Goal: Navigation & Orientation: Locate item on page

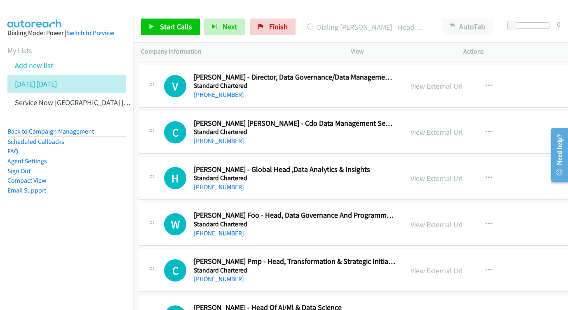
click at [463, 266] on link "View External Url" at bounding box center [436, 270] width 52 height 9
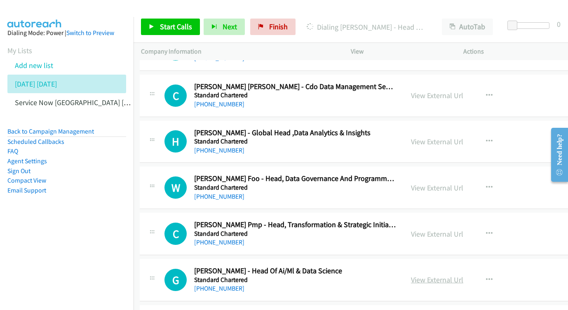
click at [463, 275] on link "View External Url" at bounding box center [437, 279] width 52 height 9
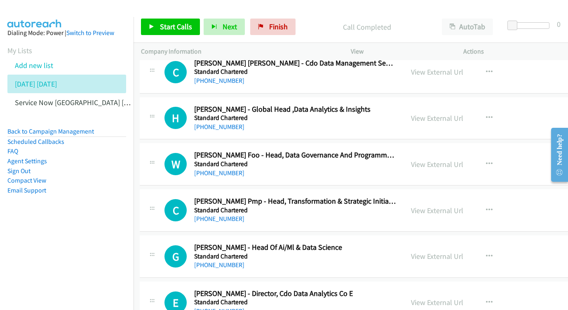
scroll to position [12028, 1]
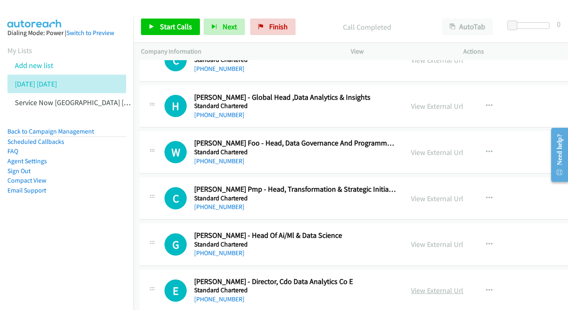
click at [463, 286] on link "View External Url" at bounding box center [437, 290] width 52 height 9
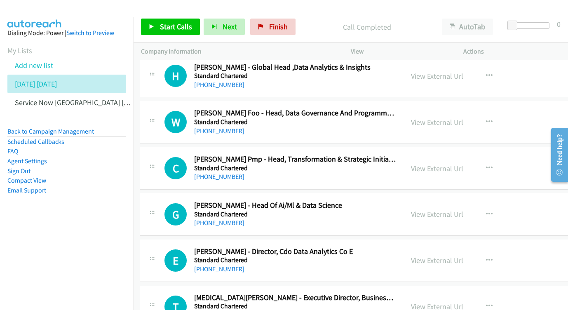
scroll to position [12067, 1]
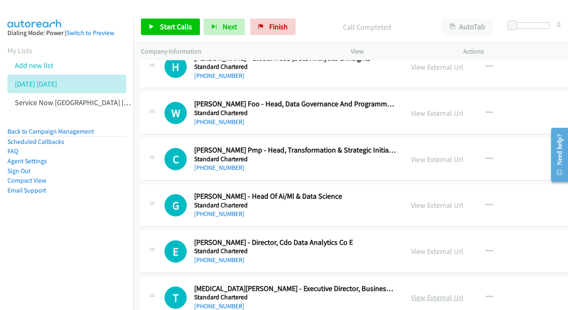
click at [463, 293] on link "View External Url" at bounding box center [437, 297] width 52 height 9
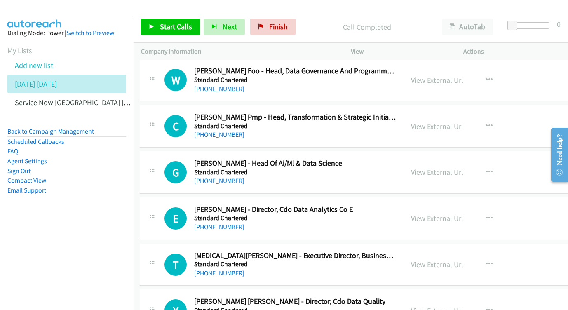
scroll to position [12107, 1]
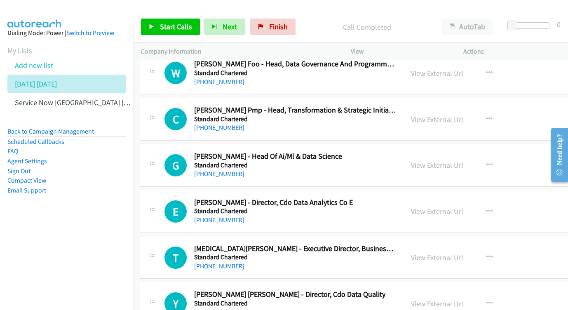
click at [463, 299] on link "View External Url" at bounding box center [437, 303] width 52 height 9
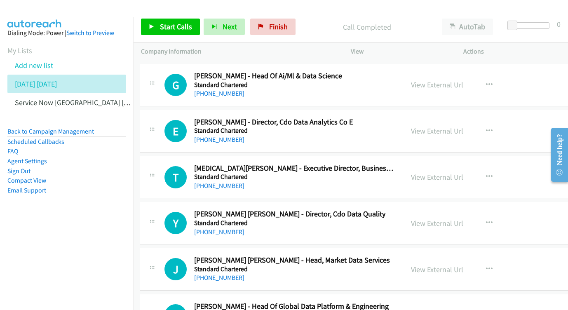
scroll to position [12207, 1]
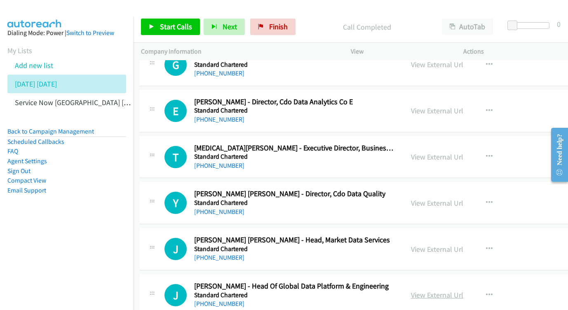
click at [463, 290] on link "View External Url" at bounding box center [437, 294] width 52 height 9
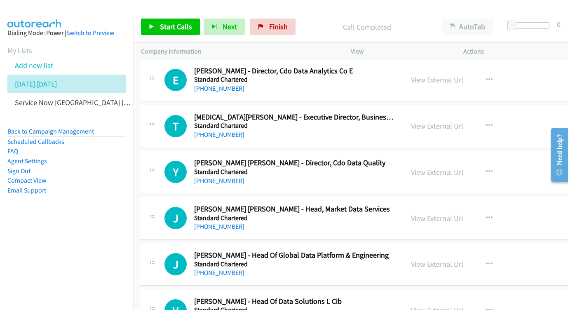
scroll to position [12254, 1]
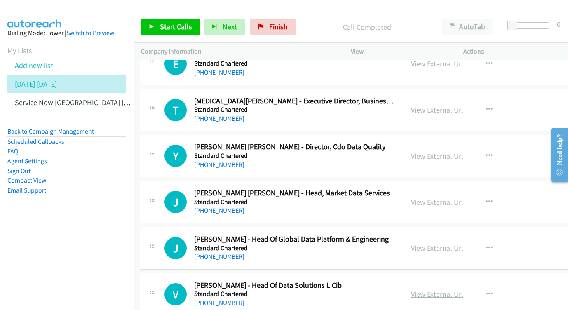
click at [462, 289] on link "View External Url" at bounding box center [437, 293] width 52 height 9
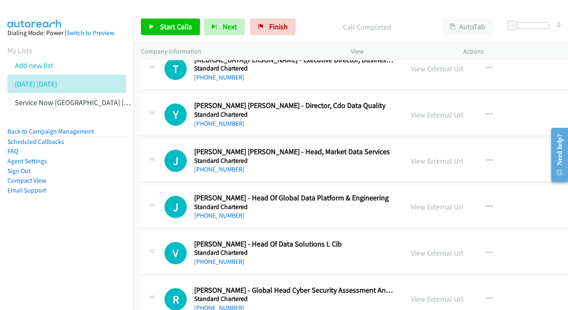
scroll to position [12305, 1]
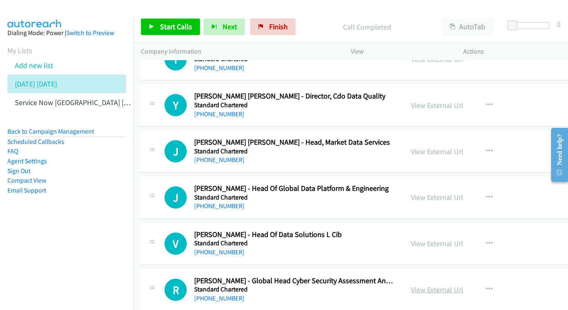
click at [463, 285] on link "View External Url" at bounding box center [437, 289] width 52 height 9
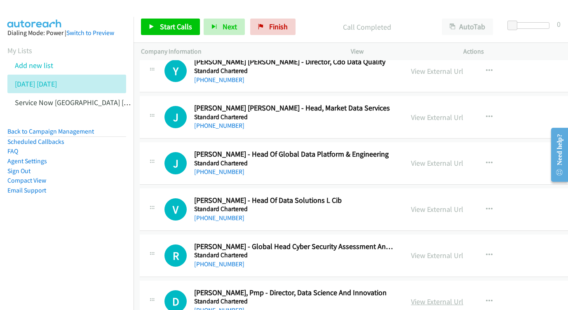
click at [463, 297] on link "View External Url" at bounding box center [437, 301] width 52 height 9
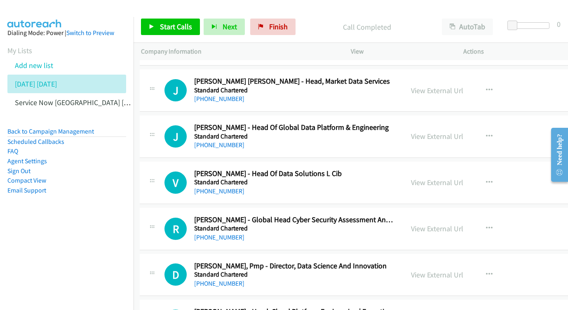
scroll to position [12374, 1]
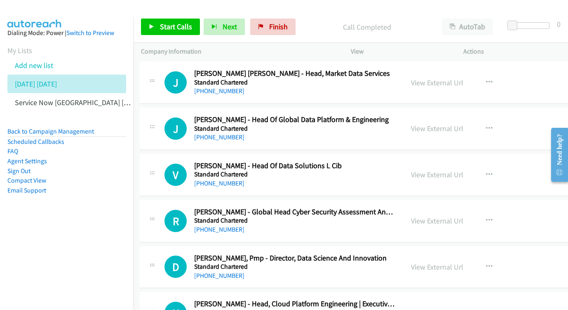
click at [460, 308] on link "View External Url" at bounding box center [437, 312] width 52 height 9
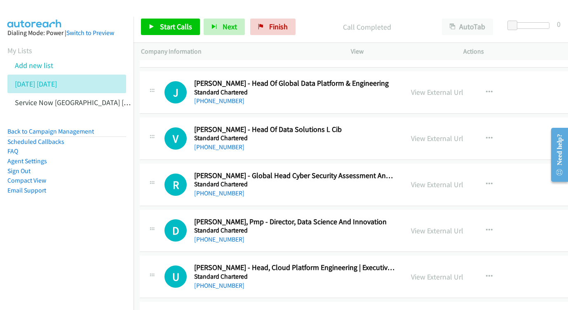
scroll to position [12411, 1]
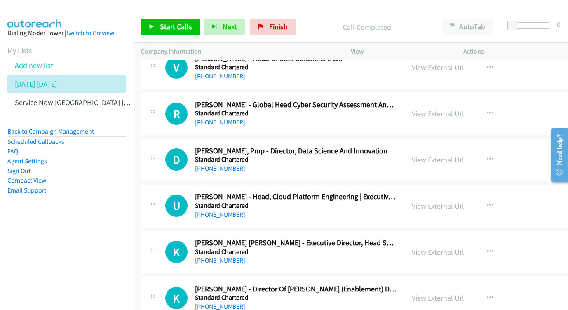
scroll to position [12483, 0]
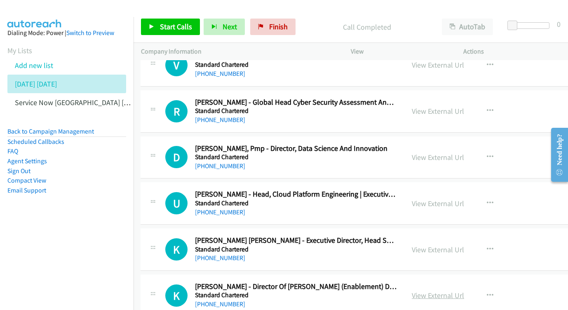
click at [464, 290] on link "View External Url" at bounding box center [438, 294] width 52 height 9
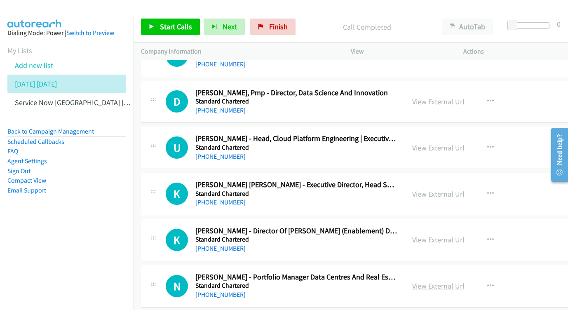
click at [464, 281] on link "View External Url" at bounding box center [438, 285] width 52 height 9
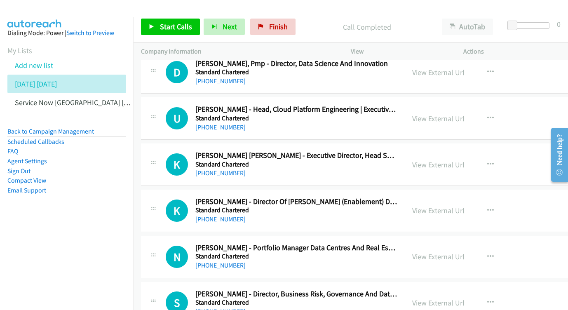
scroll to position [12573, 0]
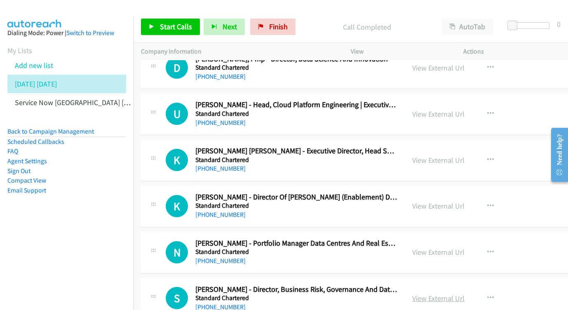
click at [464, 293] on link "View External Url" at bounding box center [438, 297] width 52 height 9
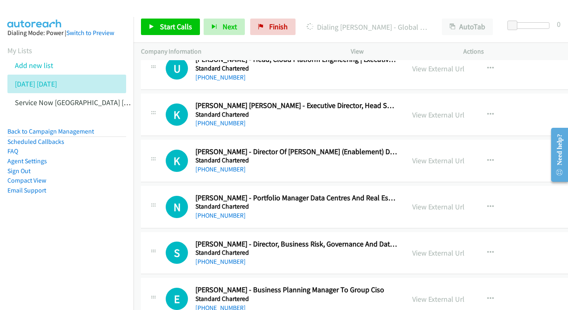
scroll to position [12618, 0]
click at [464, 295] on link "View External Url" at bounding box center [438, 299] width 52 height 9
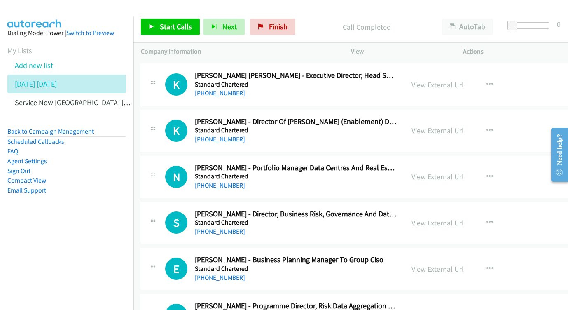
scroll to position [12654, 0]
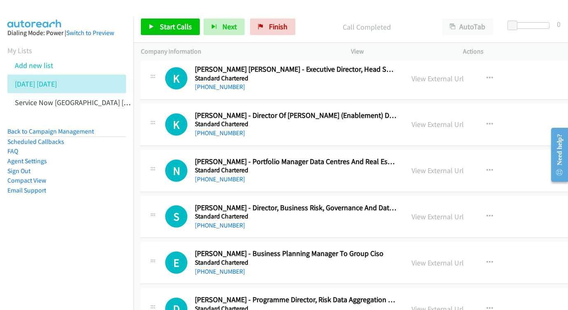
click at [464, 304] on link "View External Url" at bounding box center [438, 308] width 52 height 9
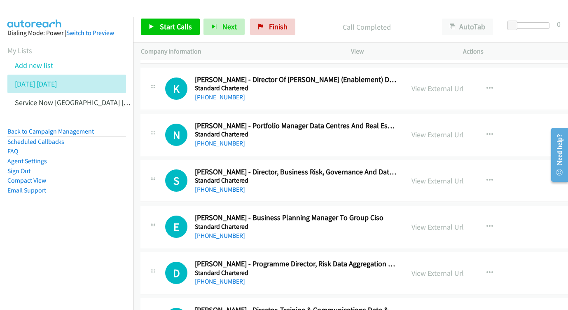
scroll to position [12732, 0]
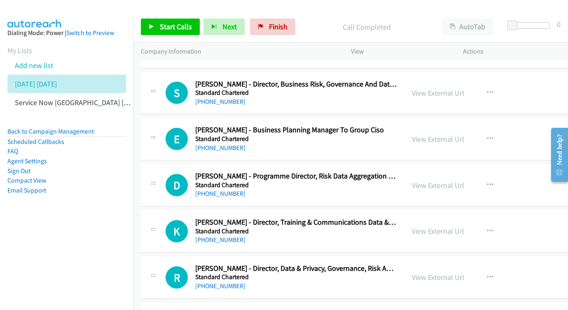
scroll to position [12781, 0]
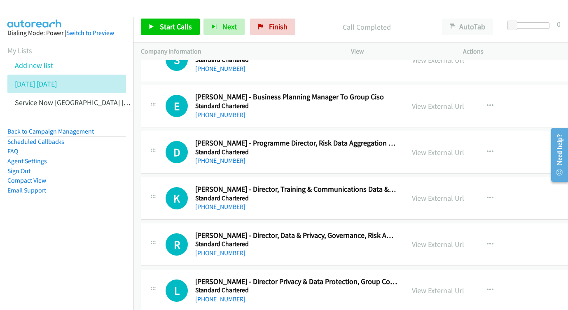
scroll to position [12823, 0]
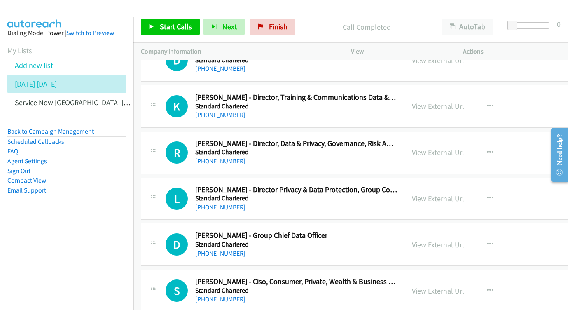
scroll to position [12896, 0]
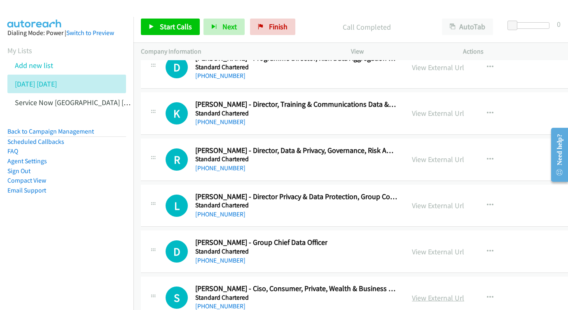
click at [464, 293] on link "View External Url" at bounding box center [438, 297] width 52 height 9
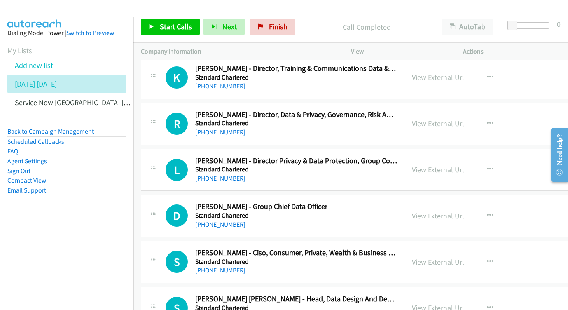
scroll to position [12934, 0]
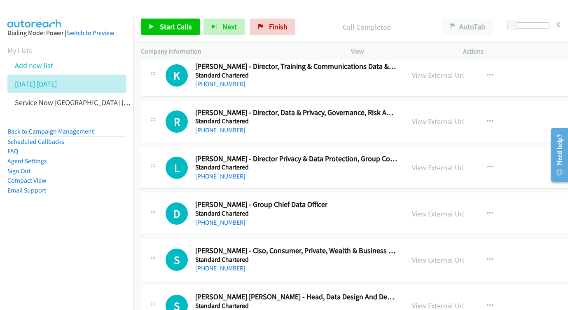
click at [464, 301] on link "View External Url" at bounding box center [438, 305] width 52 height 9
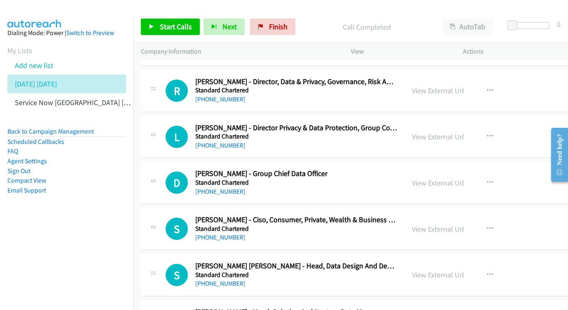
scroll to position [12973, 0]
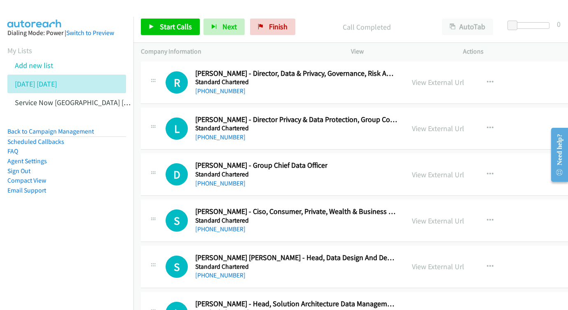
click at [464, 308] on link "View External Url" at bounding box center [438, 312] width 52 height 9
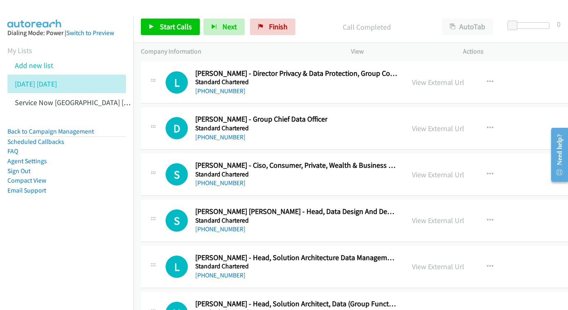
scroll to position [13025, 0]
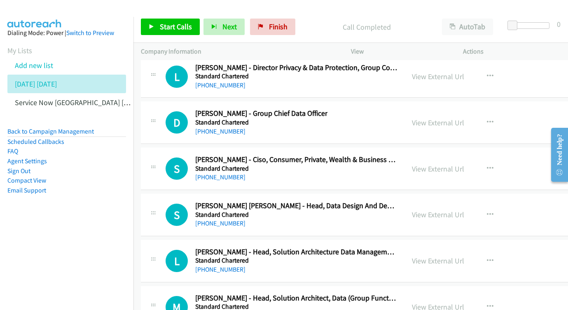
click at [464, 302] on link "View External Url" at bounding box center [438, 306] width 52 height 9
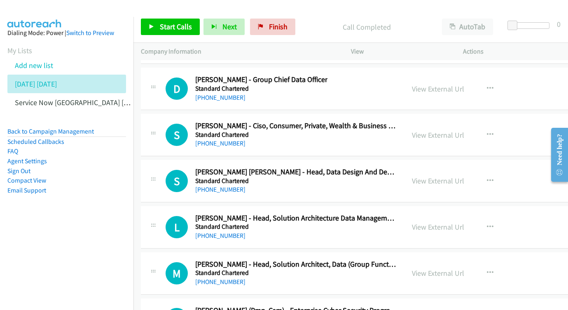
scroll to position [13066, 0]
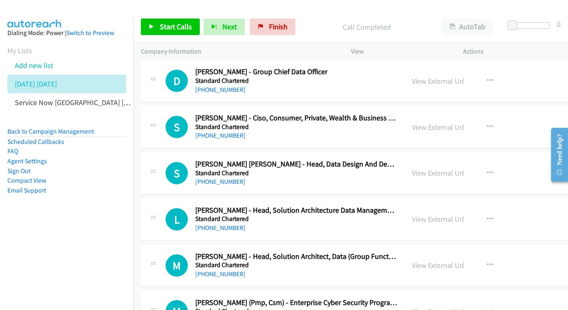
click at [462, 298] on div "View External Url View External Url Schedule/Manage Callback Start Calls Here R…" at bounding box center [474, 311] width 139 height 27
click at [457, 307] on link "View External Url" at bounding box center [438, 311] width 52 height 9
